Goal: Information Seeking & Learning: Find specific fact

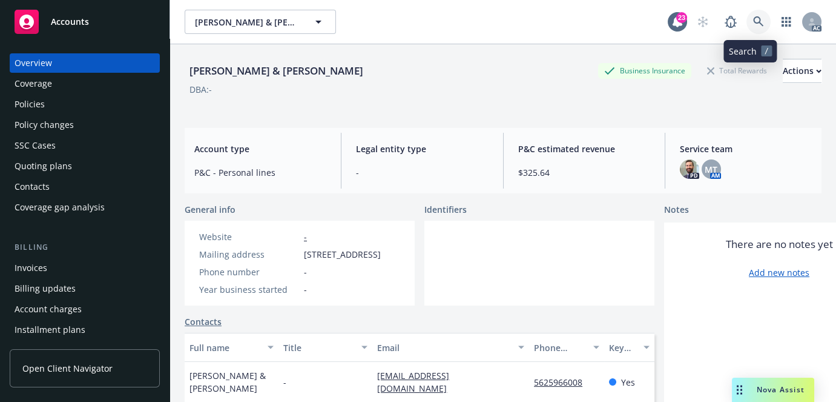
click at [756, 24] on icon at bounding box center [758, 21] width 11 height 11
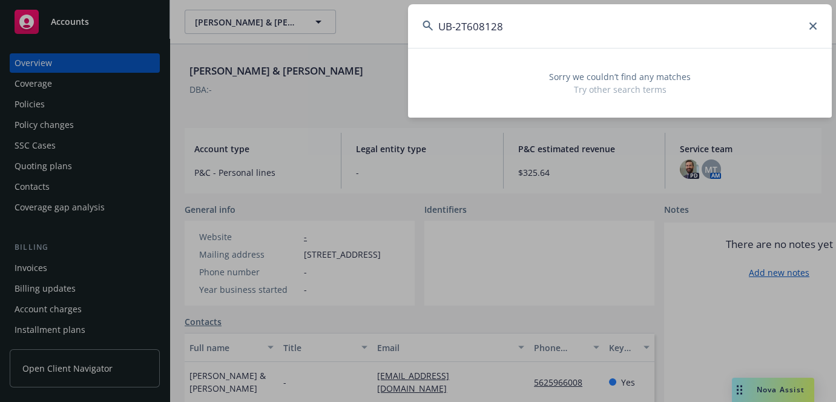
type input "UB-2T608128"
drag, startPoint x: 621, startPoint y: 36, endPoint x: 398, endPoint y: 36, distance: 223.5
click at [402, 36] on div "UB-2T608128 Sorry we couldn’t find any matches Try other search terms" at bounding box center [418, 201] width 836 height 402
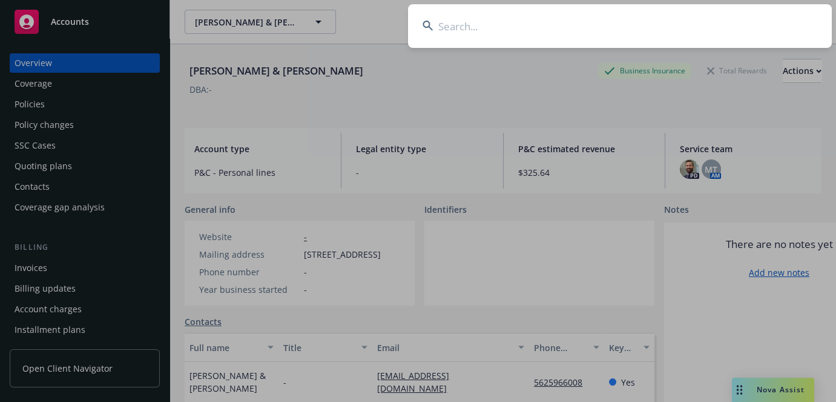
paste input "3039736"
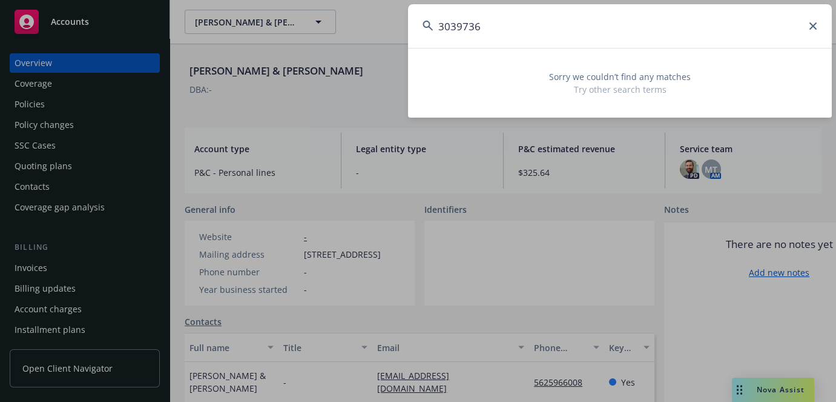
type input "3039736"
drag, startPoint x: 571, startPoint y: 37, endPoint x: 231, endPoint y: 10, distance: 341.4
click at [223, 50] on div "3039736 Sorry we couldn’t find any matches Try other search terms" at bounding box center [418, 201] width 836 height 402
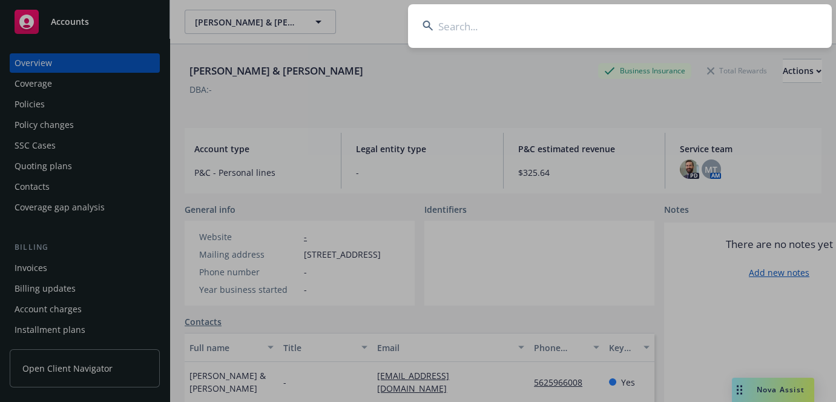
paste input "JFB LEGACY LLC"
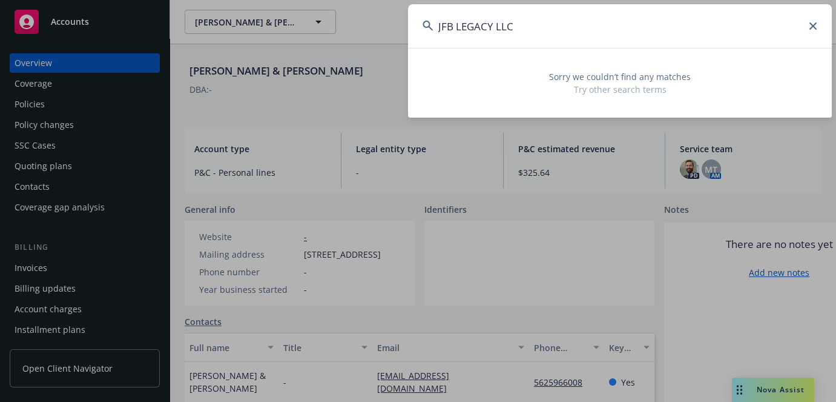
type input "JFB LEGACY LLC"
